Goal: Browse casually: Explore the website without a specific task or goal

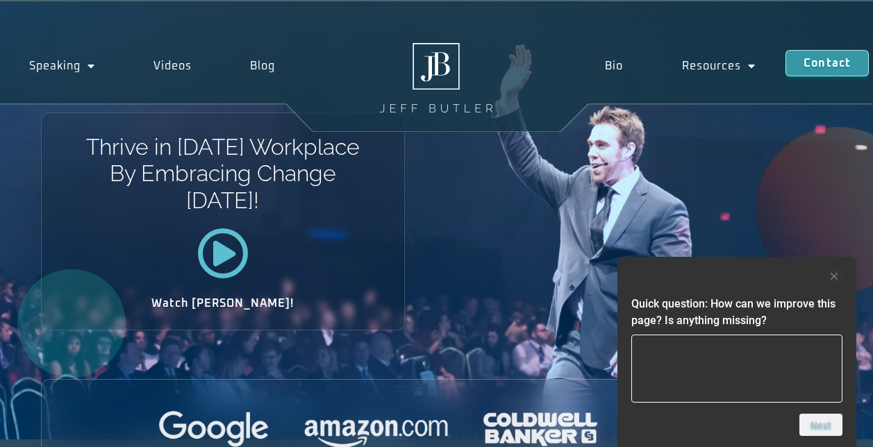
scroll to position [3928, 0]
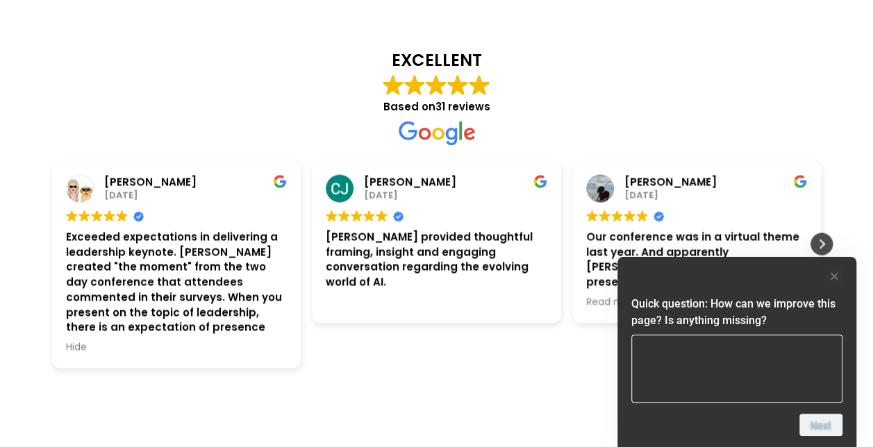
click at [825, 234] on div "Next review" at bounding box center [821, 244] width 21 height 21
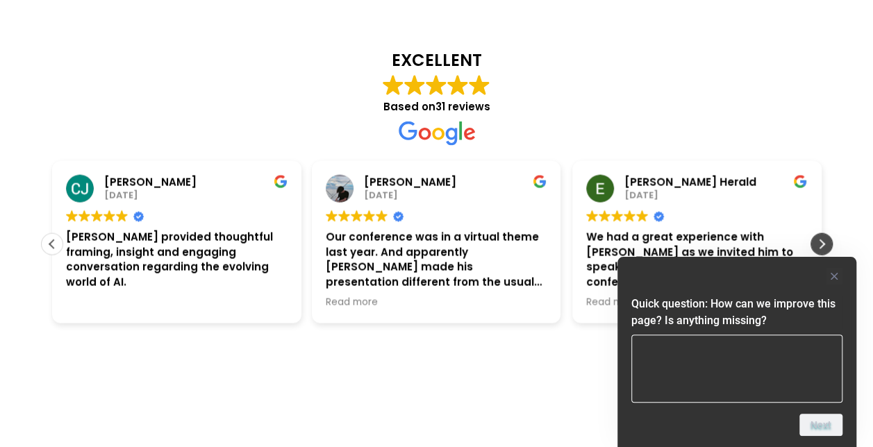
click at [825, 234] on div "Next review" at bounding box center [821, 244] width 21 height 21
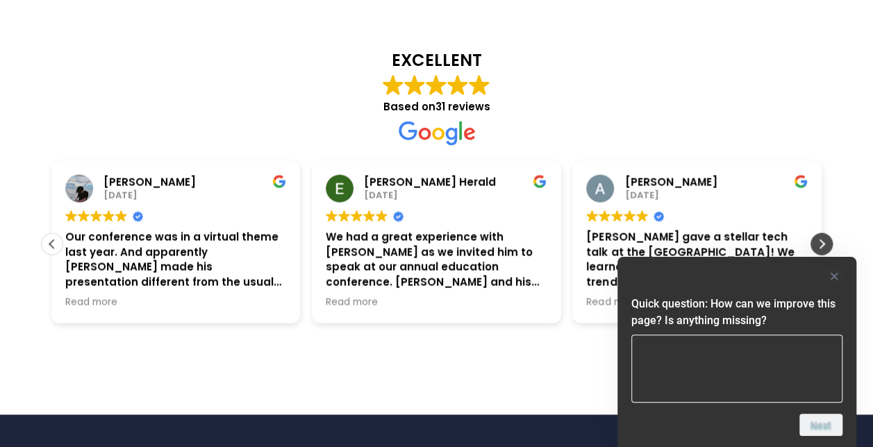
click at [825, 234] on div "Next review" at bounding box center [821, 244] width 21 height 21
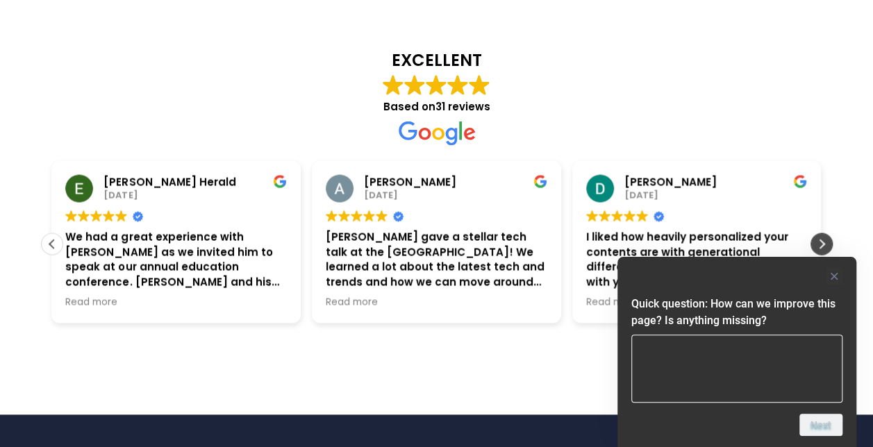
click at [825, 234] on div "Next review" at bounding box center [821, 244] width 21 height 21
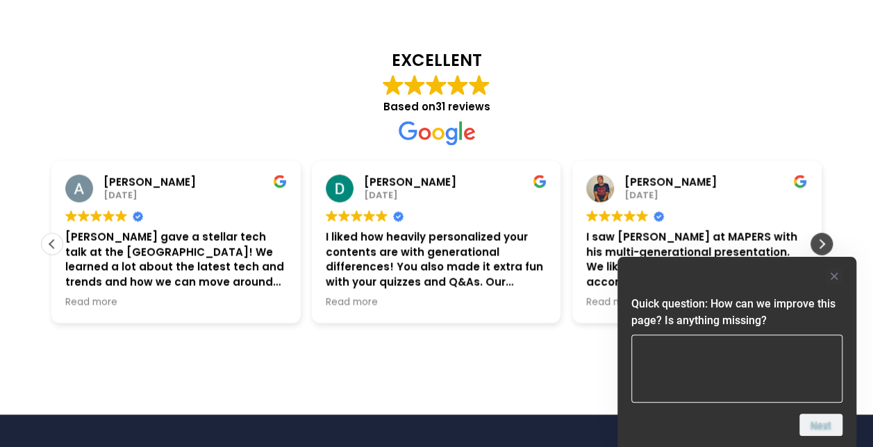
click at [825, 234] on div "Next review" at bounding box center [821, 244] width 21 height 21
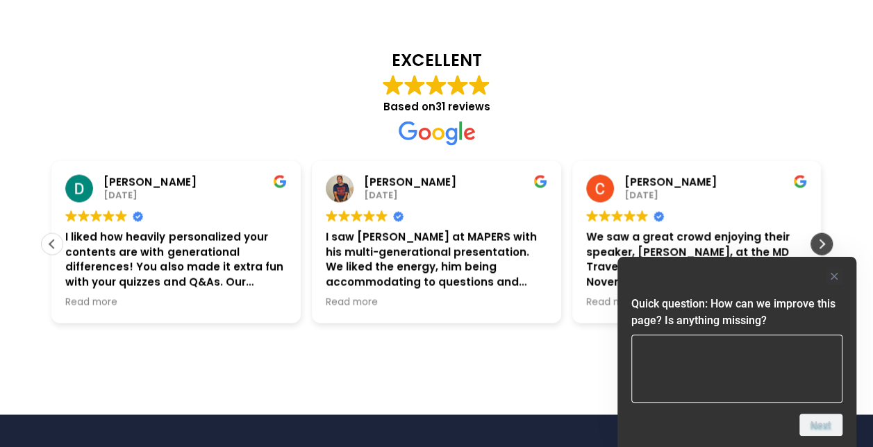
click at [825, 234] on div "Next review" at bounding box center [821, 244] width 21 height 21
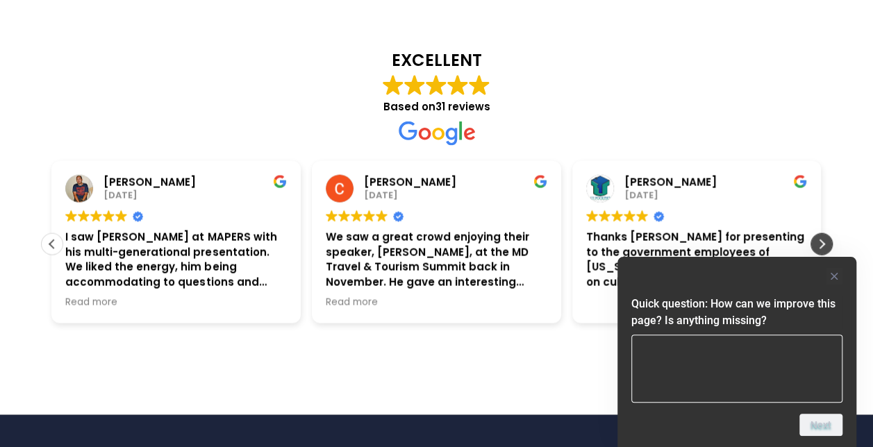
click at [825, 234] on div "Next review" at bounding box center [821, 244] width 21 height 21
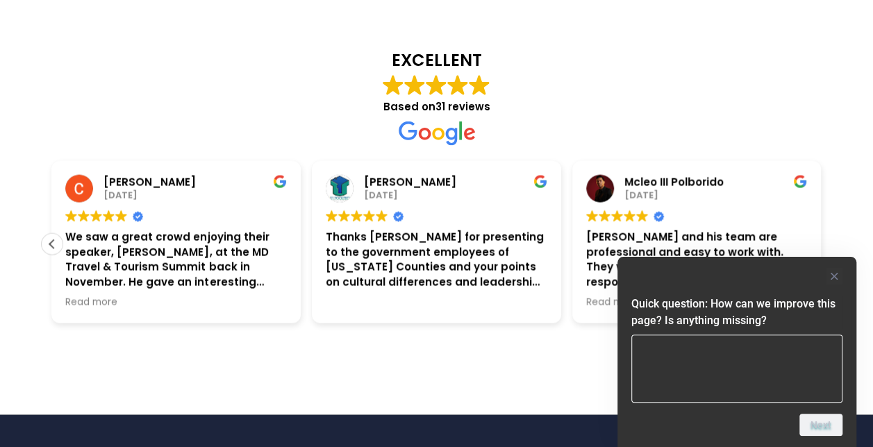
click at [760, 230] on div "[PERSON_NAME] and his team are professional and easy to work with. They were or…" at bounding box center [697, 260] width 222 height 60
click at [596, 297] on span "Read more" at bounding box center [612, 303] width 52 height 13
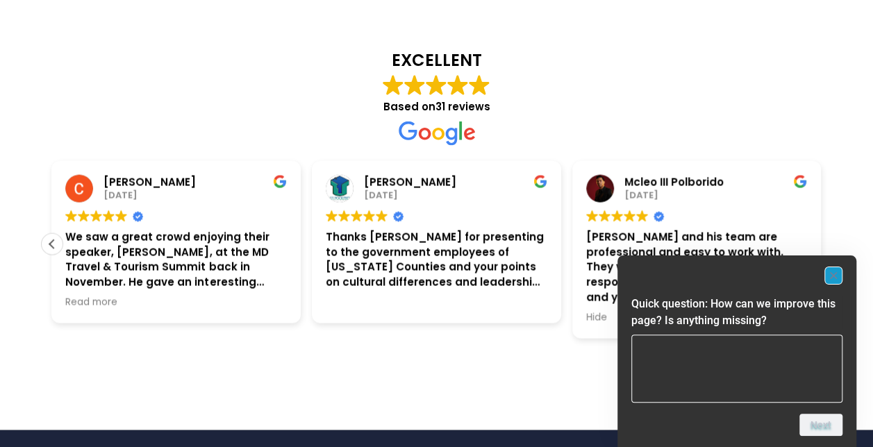
click at [835, 274] on icon "Hide survey" at bounding box center [833, 275] width 7 height 7
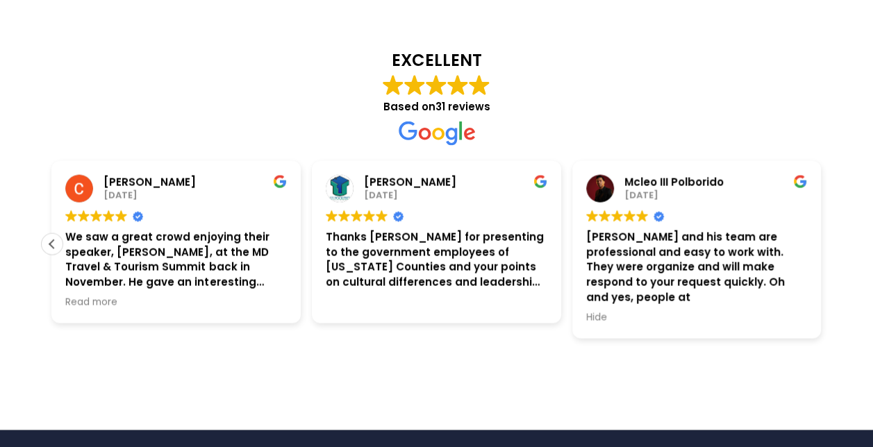
click at [276, 122] on div at bounding box center [437, 134] width 792 height 24
